Goal: Task Accomplishment & Management: Use online tool/utility

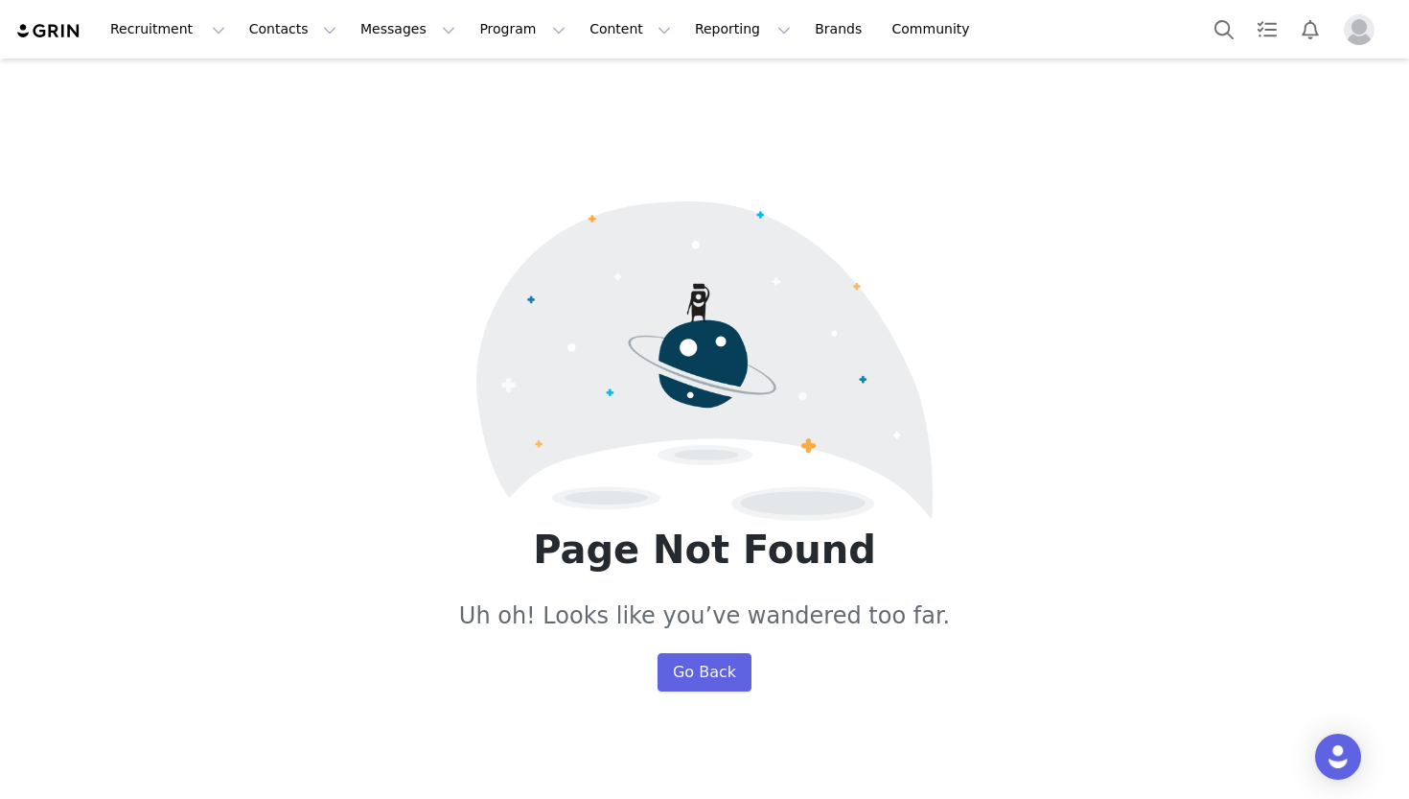
click at [1364, 31] on img "Profile" at bounding box center [1359, 29] width 31 height 31
click at [1363, 30] on img "Profile" at bounding box center [1359, 29] width 31 height 31
click at [468, 35] on button "Program Program" at bounding box center [522, 29] width 109 height 43
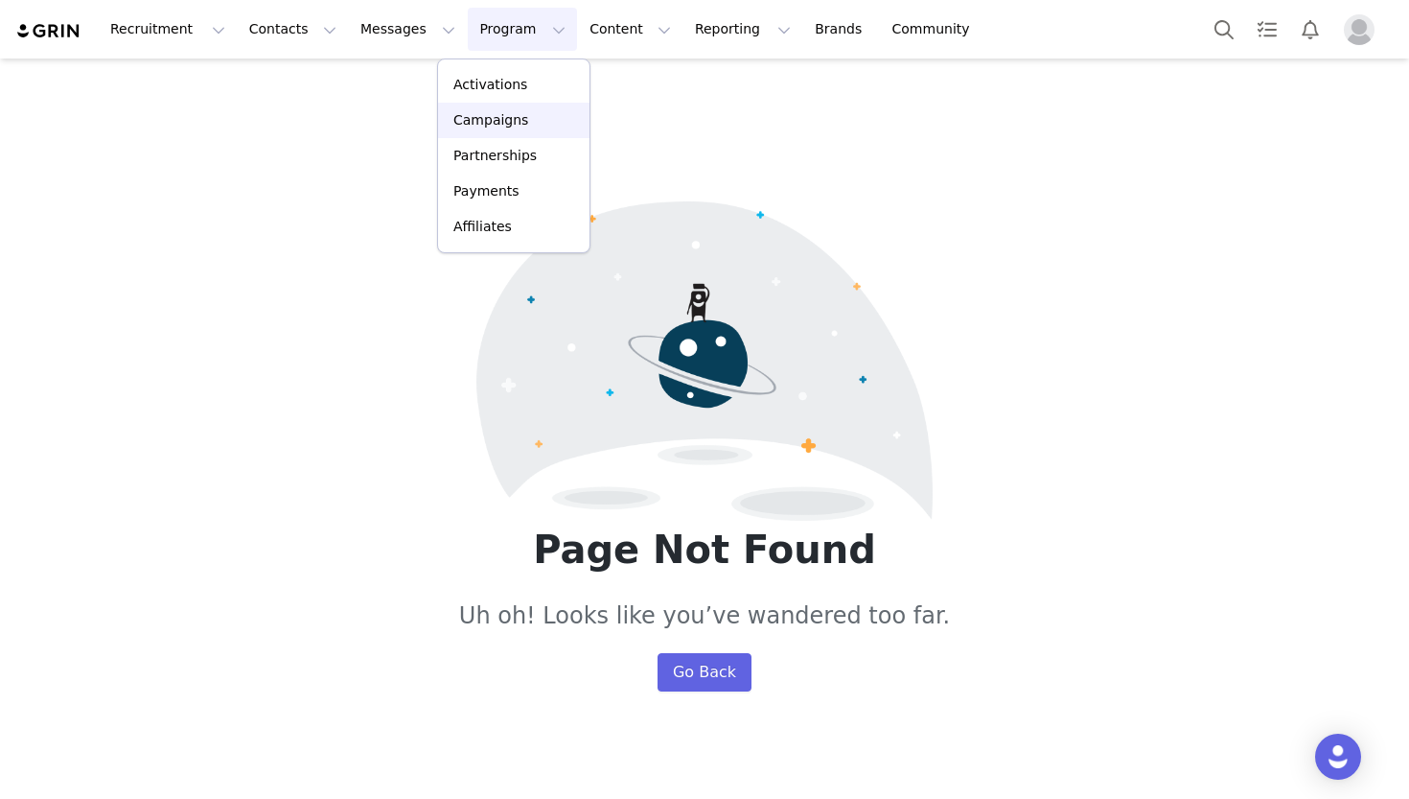
click at [486, 128] on p "Campaigns" at bounding box center [491, 120] width 75 height 20
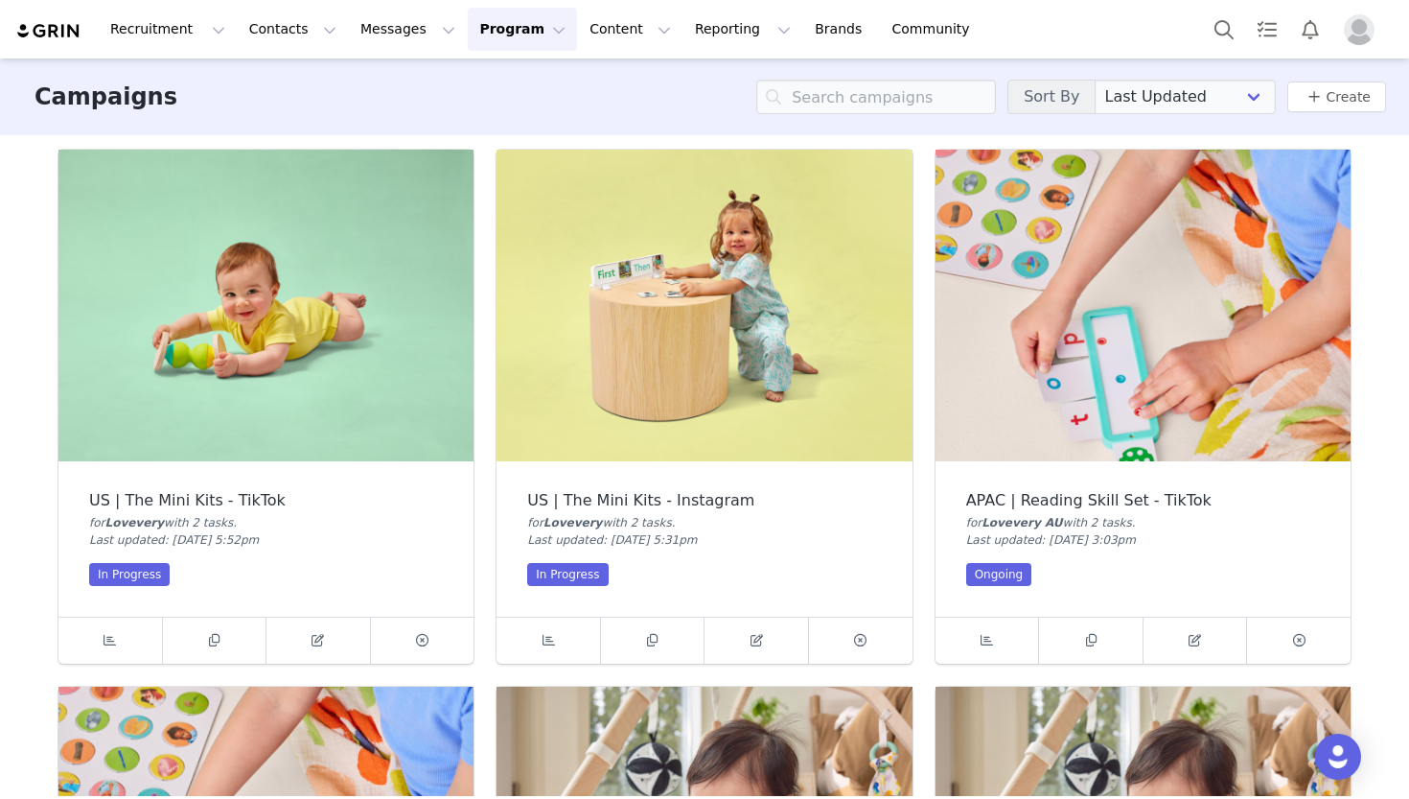
click at [1356, 42] on img "Profile" at bounding box center [1359, 29] width 31 height 31
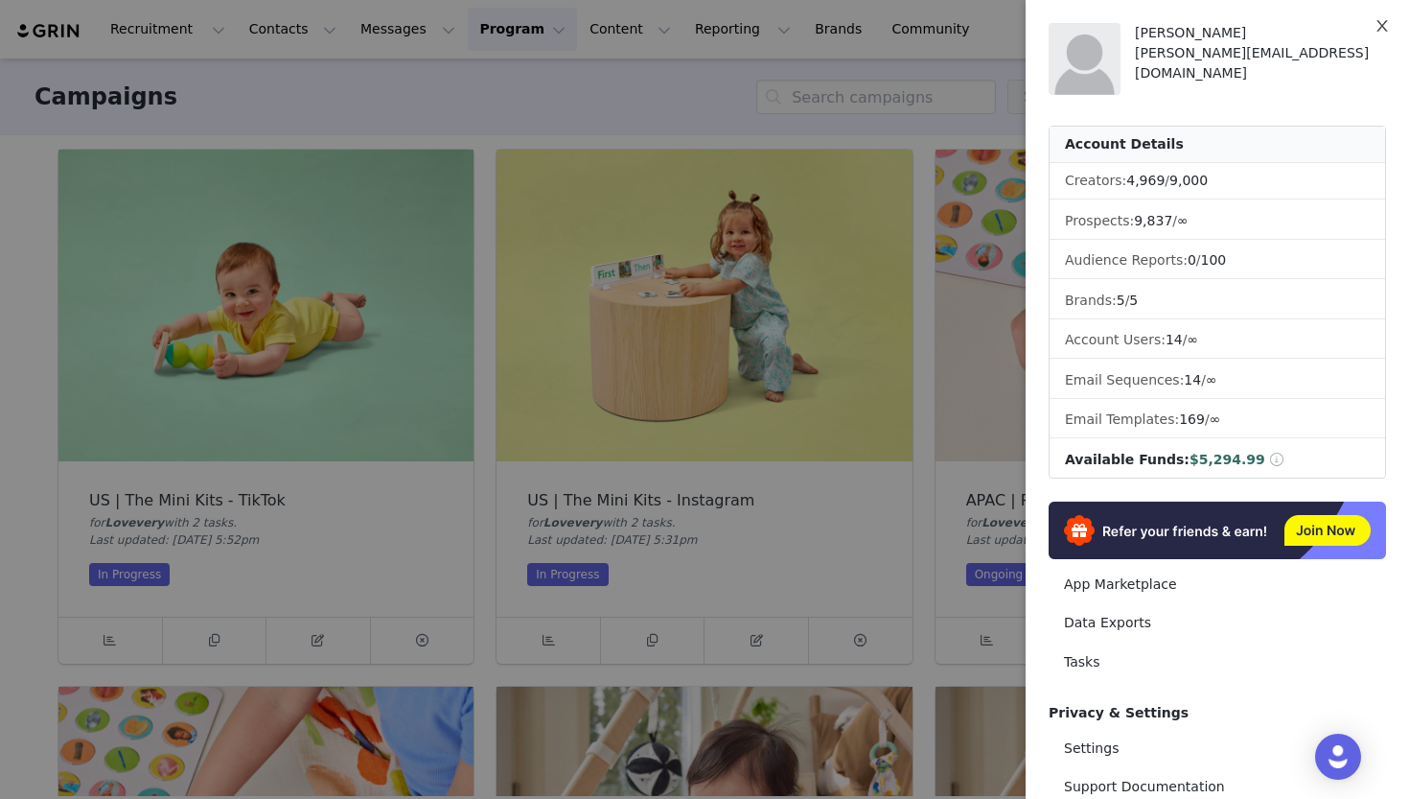
click at [1373, 34] on button "Close" at bounding box center [1383, 27] width 54 height 54
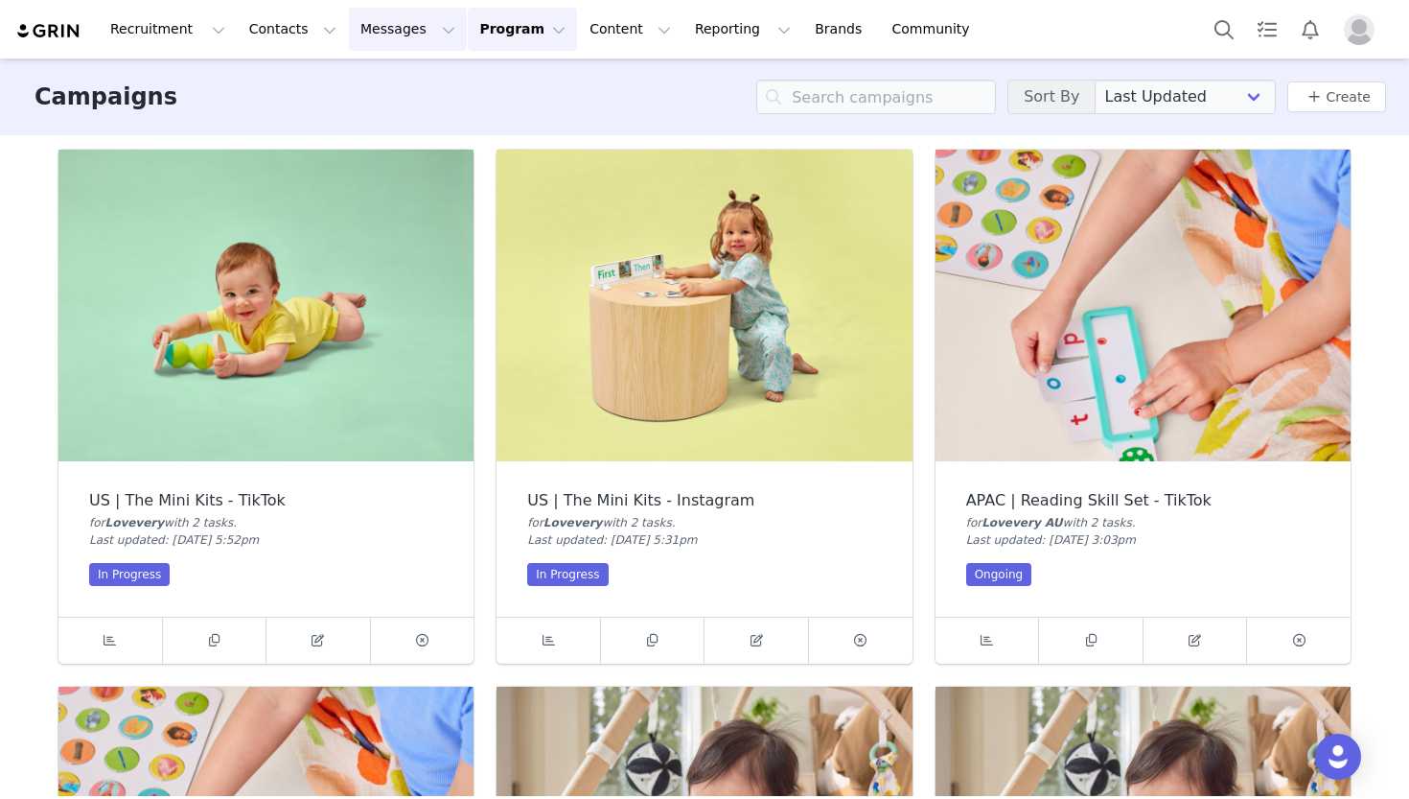
click at [350, 19] on button "Messages Messages" at bounding box center [408, 29] width 118 height 43
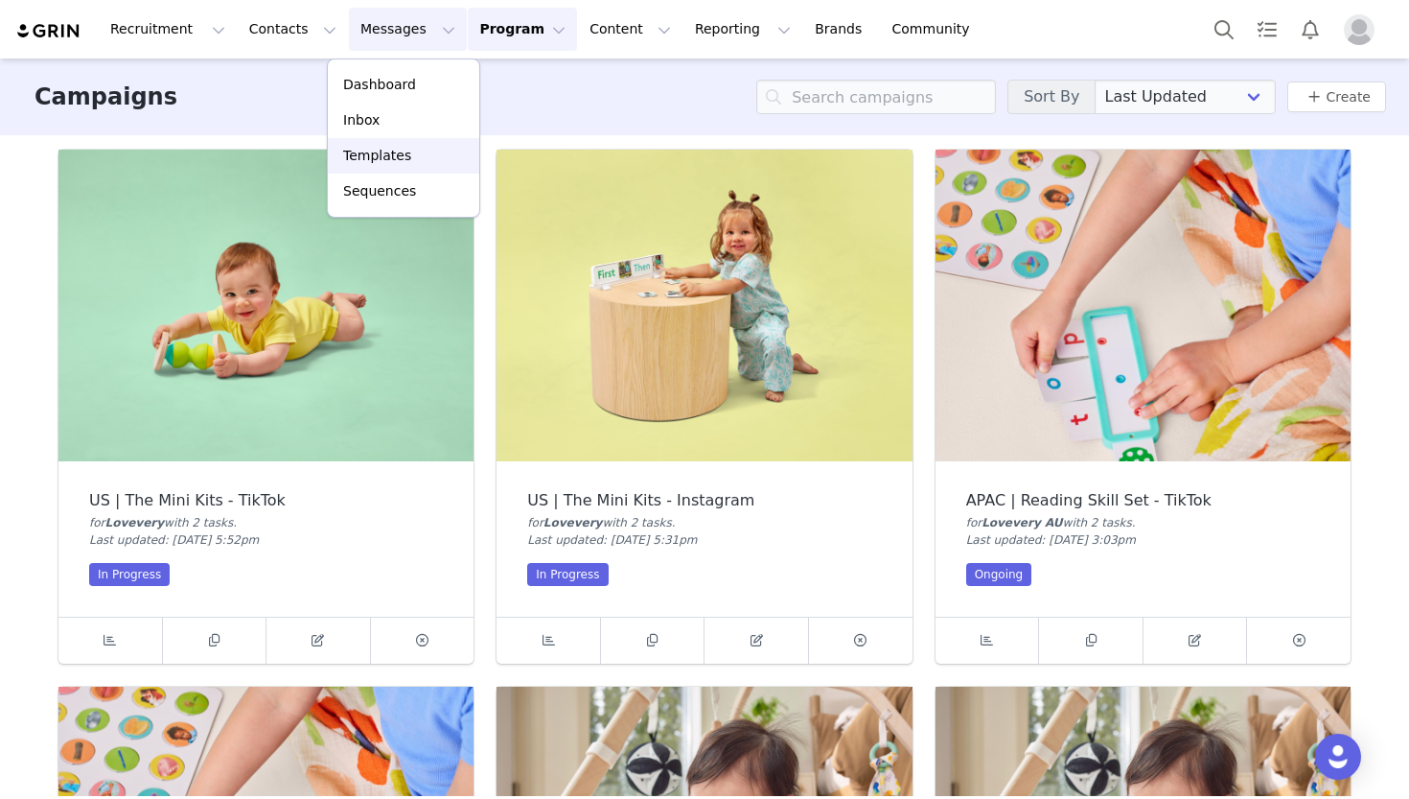
click at [354, 162] on p "Templates" at bounding box center [377, 156] width 68 height 20
